Goal: Task Accomplishment & Management: Complete application form

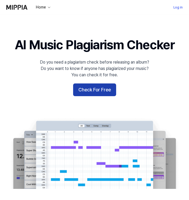
click at [99, 86] on button "Check For Free" at bounding box center [94, 89] width 43 height 13
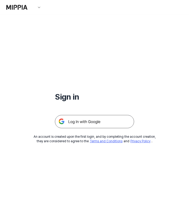
click at [95, 127] on img at bounding box center [94, 121] width 79 height 13
click at [94, 125] on img at bounding box center [94, 121] width 79 height 13
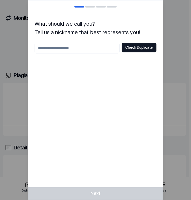
click at [113, 186] on div "What should we call you? Tell us a nickname that best represents you! Check Dup…" at bounding box center [95, 100] width 135 height 200
